Goal: Information Seeking & Learning: Check status

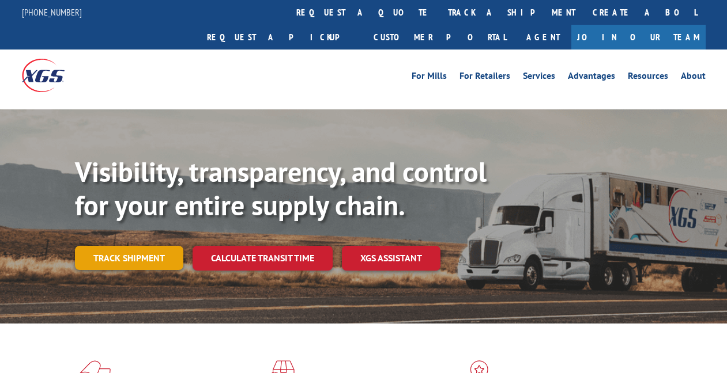
click at [109, 246] on link "Track shipment" at bounding box center [129, 258] width 108 height 24
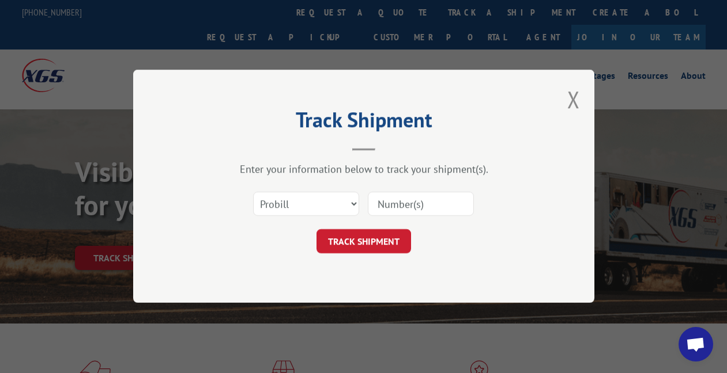
click at [394, 198] on input at bounding box center [421, 204] width 106 height 24
type input "17664352"
click at [380, 235] on button "TRACK SHIPMENT" at bounding box center [363, 242] width 95 height 24
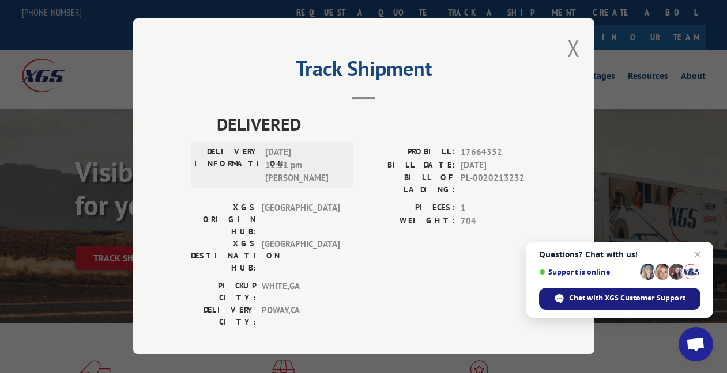
click at [626, 296] on span "Chat with XGS Customer Support" at bounding box center [627, 298] width 116 height 10
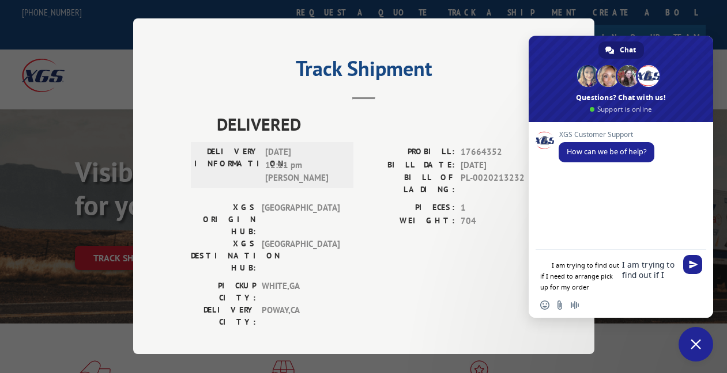
click at [0, 0] on div "Add a period order . Ignore Turn off suggestions like this Rewrite sentence" at bounding box center [0, 0] width 0 height 0
click at [636, 281] on textarea "I am trying to find out if I need to arrange pick up for my order" at bounding box center [649, 270] width 54 height 21
click at [654, 281] on textarea "I am trying to find out if I need to arrange pick up for my order" at bounding box center [649, 270] width 54 height 21
paste textarea "ask if you want it delivered or if you’d like to arrange a pickup."
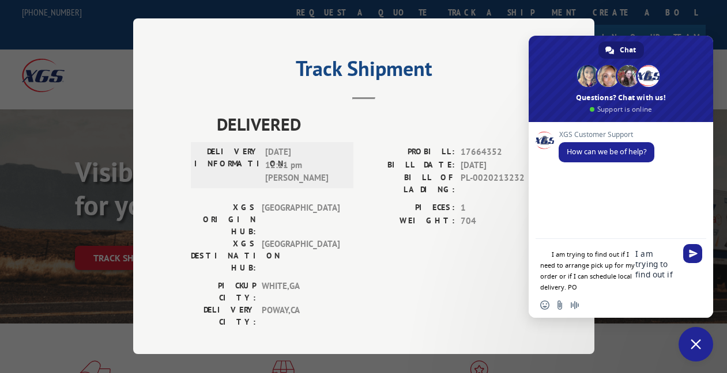
type textarea "I am trying to find out if I need to arrange pick up for my order or if I can s…"
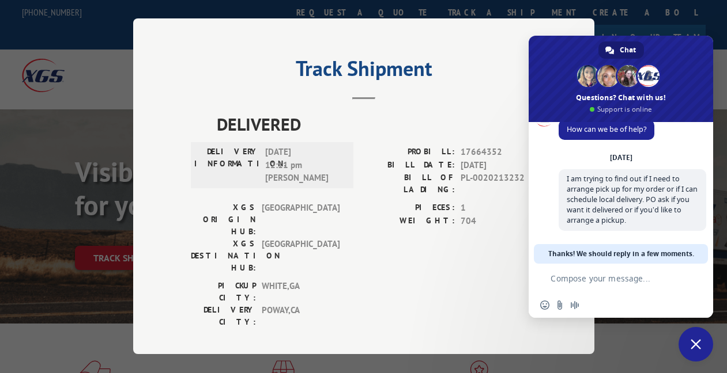
scroll to position [24, 0]
drag, startPoint x: 461, startPoint y: 156, endPoint x: 515, endPoint y: 152, distance: 53.8
click at [515, 152] on span "17664352" at bounding box center [498, 152] width 76 height 13
copy span "17664352"
click at [610, 285] on form at bounding box center [608, 279] width 136 height 31
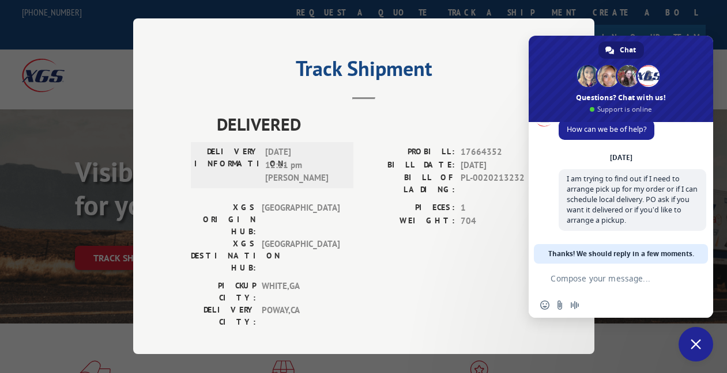
click at [597, 277] on textarea "Compose your message..." at bounding box center [613, 279] width 126 height 10
paste textarea "17664352"
type textarea "17664352"
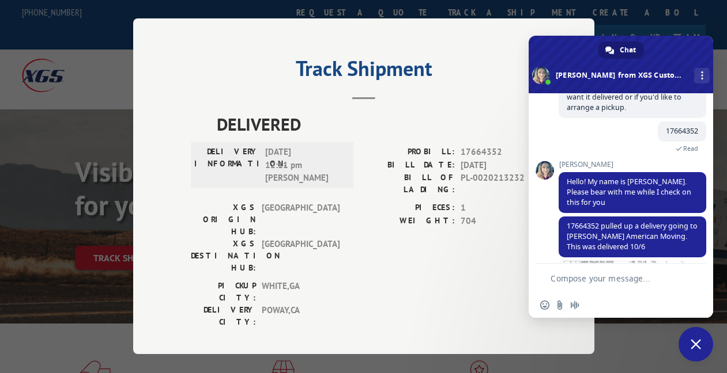
scroll to position [179, 0]
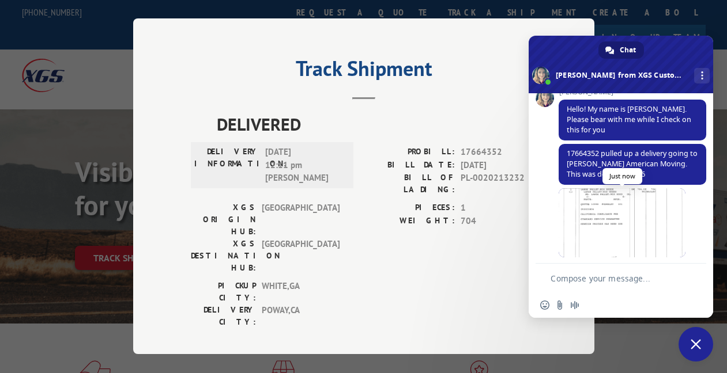
click at [590, 217] on span at bounding box center [621, 222] width 127 height 69
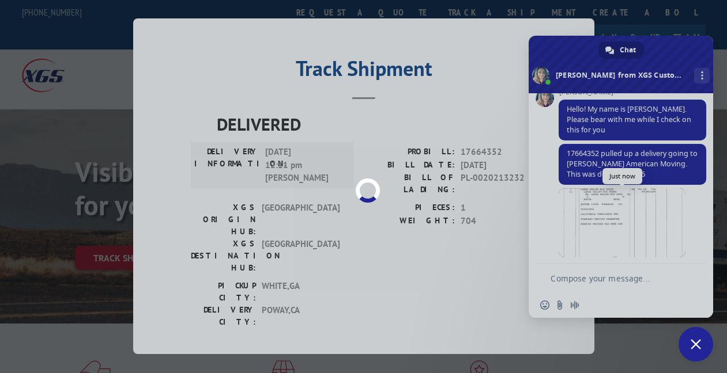
click at [590, 217] on div at bounding box center [363, 186] width 727 height 373
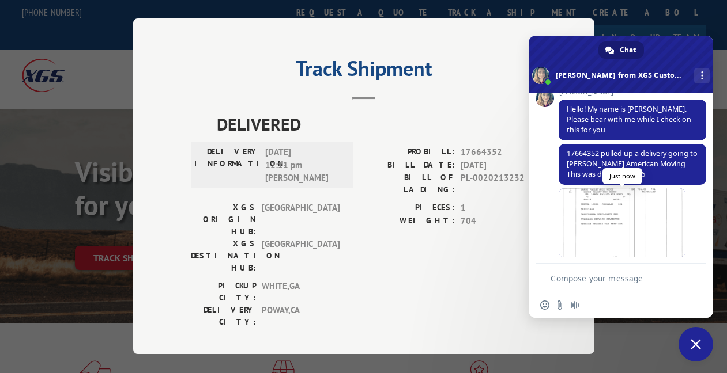
click at [590, 217] on span at bounding box center [621, 222] width 127 height 69
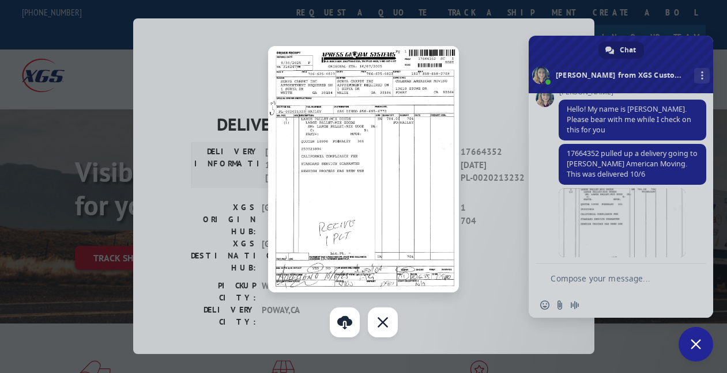
click at [595, 273] on div at bounding box center [363, 186] width 727 height 373
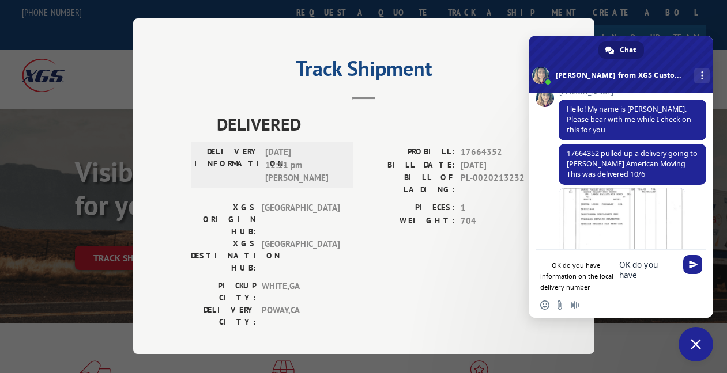
scroll to position [203, 0]
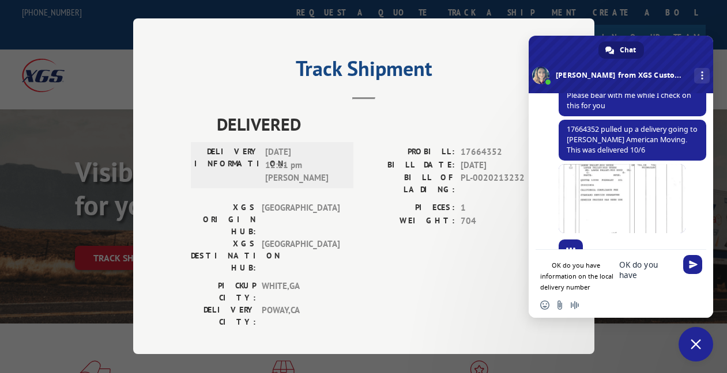
click at [629, 281] on textarea "OK do you have information on the local delivery number" at bounding box center [647, 270] width 57 height 21
type textarea "OK do you have information on the local delivery number?"
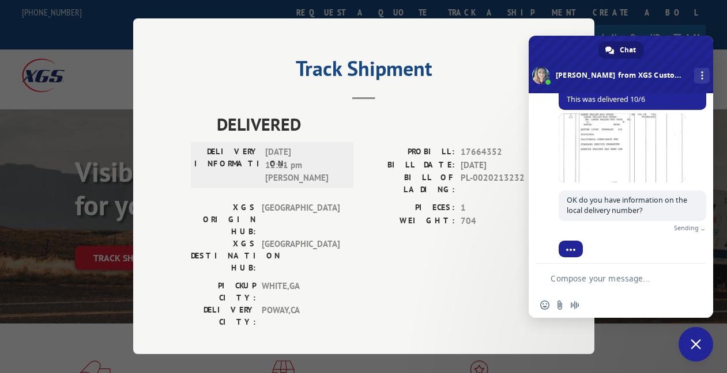
scroll to position [241, 0]
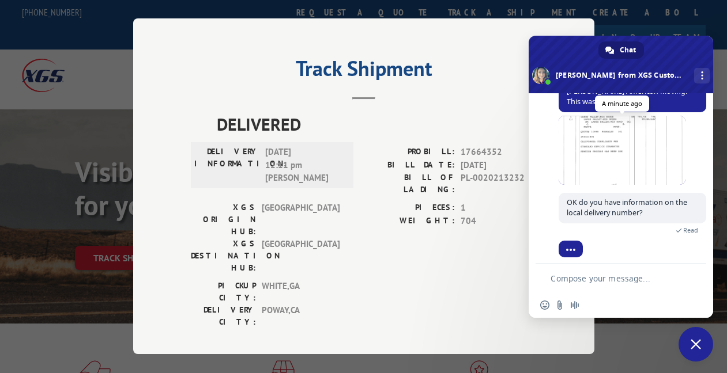
click at [622, 148] on span at bounding box center [621, 150] width 127 height 69
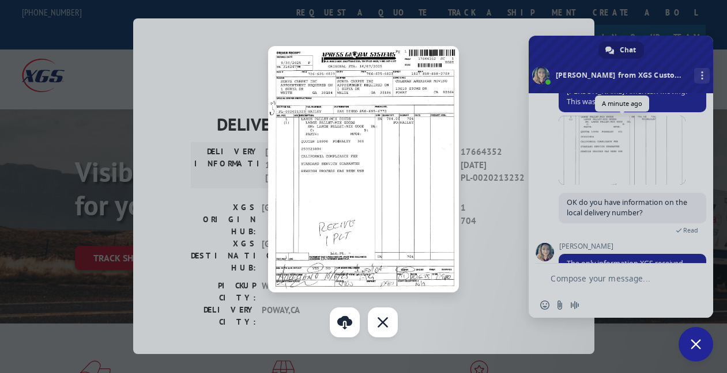
scroll to position [290, 0]
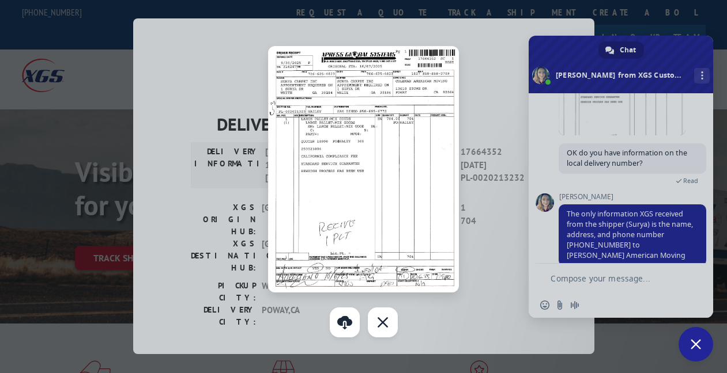
click at [592, 191] on div at bounding box center [363, 186] width 727 height 373
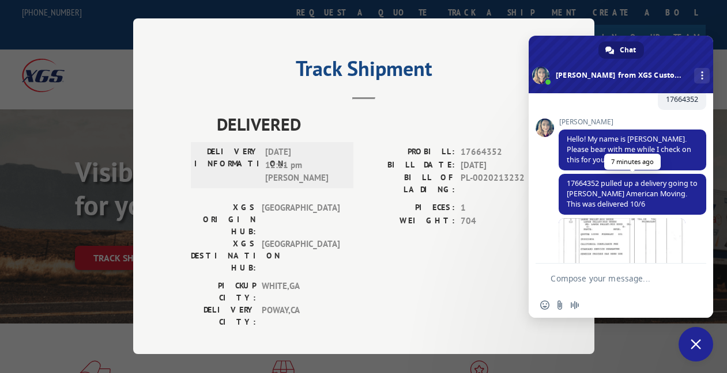
scroll to position [147, 0]
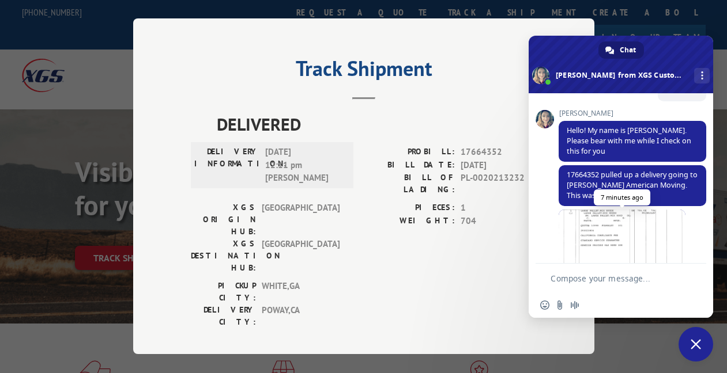
click at [607, 224] on span at bounding box center [621, 244] width 127 height 69
